Goal: Navigation & Orientation: Find specific page/section

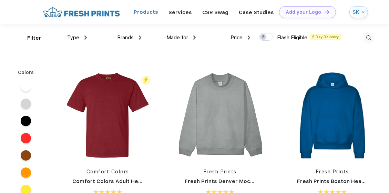
click at [158, 10] on link "Products" at bounding box center [146, 12] width 24 height 6
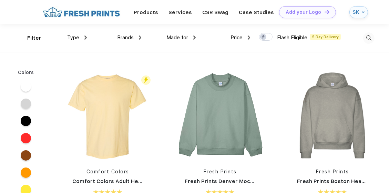
scroll to position [0, 0]
click at [79, 39] on span "Type" at bounding box center [73, 37] width 12 height 6
click at [49, 34] on div "Type Shirts Sweaters Bottoms Accessories Hats Tanks Jackets Jerseys Polos" at bounding box center [59, 38] width 54 height 28
click at [143, 9] on link "Products" at bounding box center [146, 12] width 24 height 6
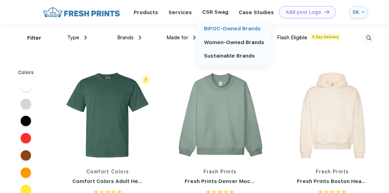
scroll to position [0, 0]
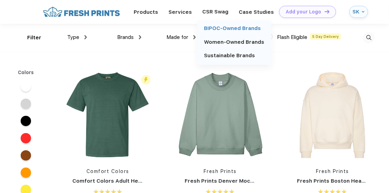
click at [220, 26] on link "BIPOC-Owned Brands" at bounding box center [232, 28] width 57 height 6
